Goal: Information Seeking & Learning: Learn about a topic

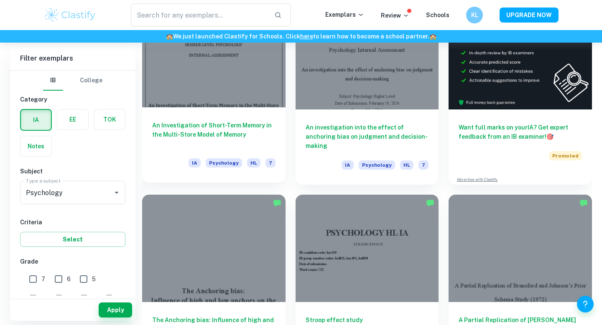
scroll to position [278, 0]
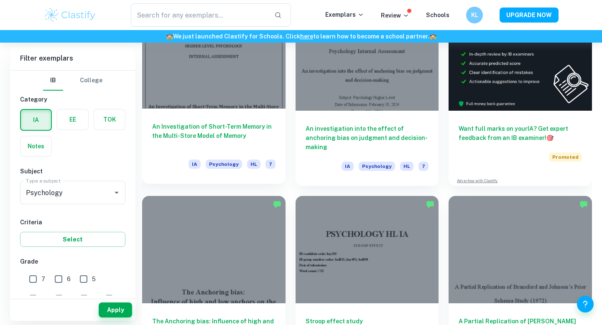
click at [215, 129] on h6 "An Investigation of Short-Term Memory in the Multi-Store Model of Memory" at bounding box center [213, 136] width 123 height 28
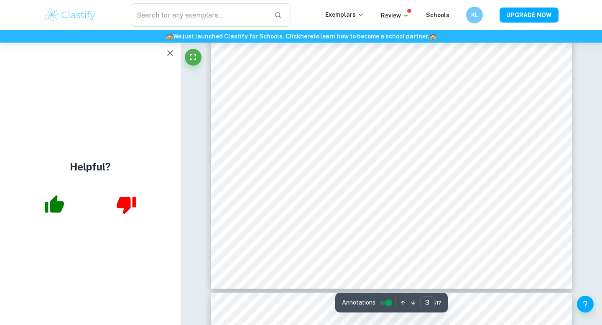
scroll to position [1297, 0]
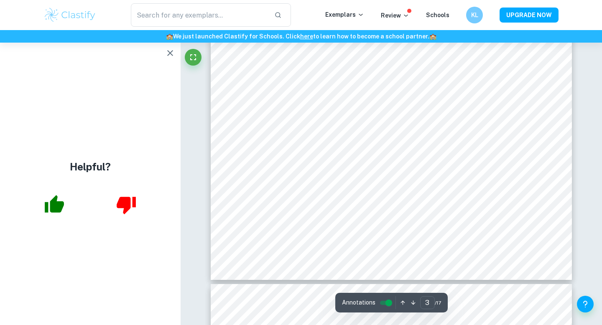
click at [168, 50] on icon "button" at bounding box center [170, 53] width 10 height 10
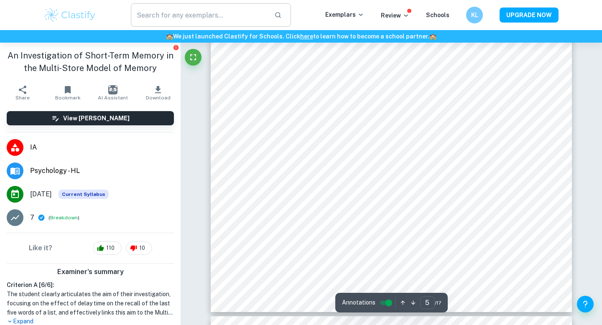
scroll to position [2216, 0]
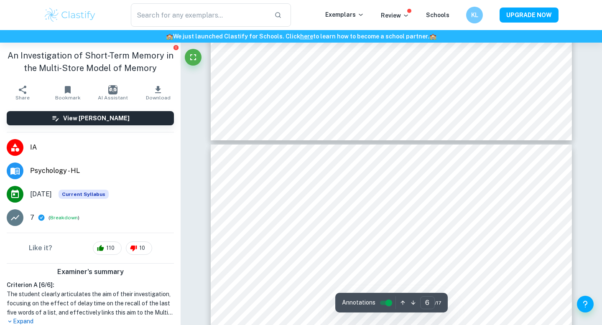
type input "5"
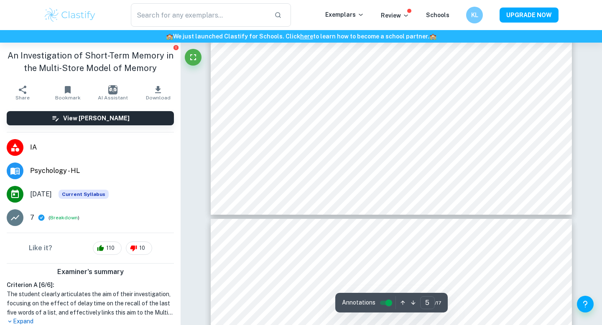
scroll to position [2306, 0]
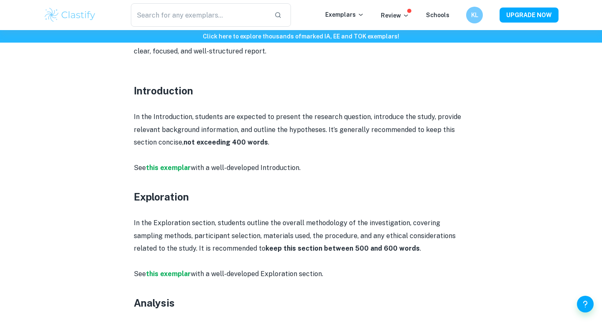
scroll to position [459, 0]
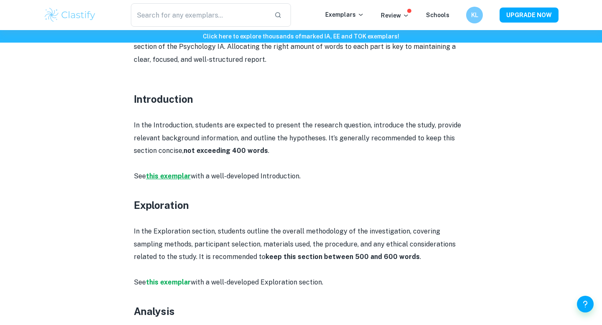
click at [179, 176] on strong "this exemplar" at bounding box center [168, 176] width 45 height 8
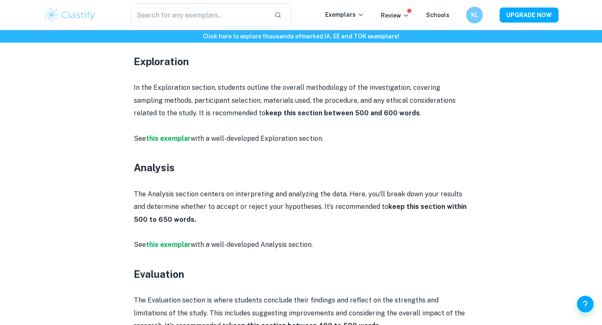
scroll to position [603, 0]
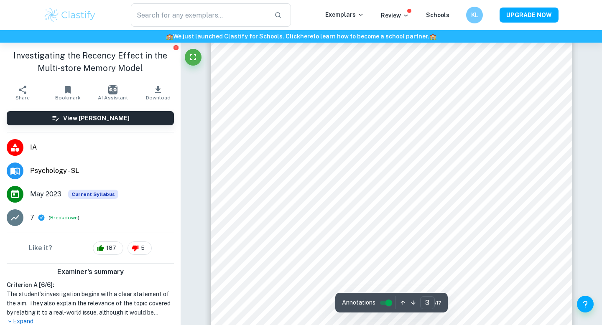
scroll to position [1188, 0]
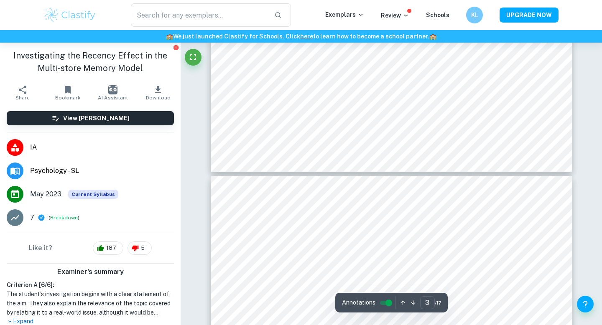
type input "4"
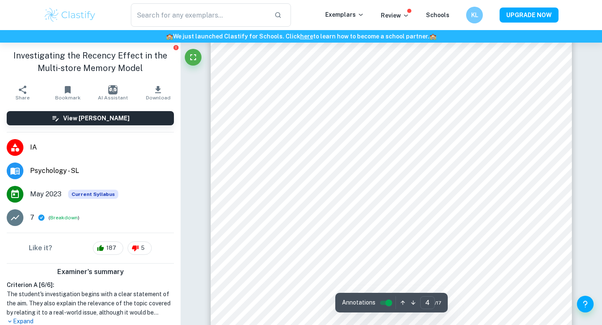
scroll to position [1675, 0]
